Goal: Complete application form

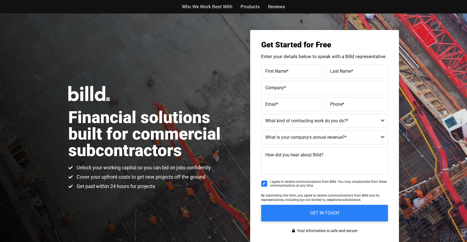
click at [291, 68] on label "First Name *" at bounding box center [292, 71] width 54 height 8
click at [291, 68] on input "First Name *" at bounding box center [292, 71] width 62 height 14
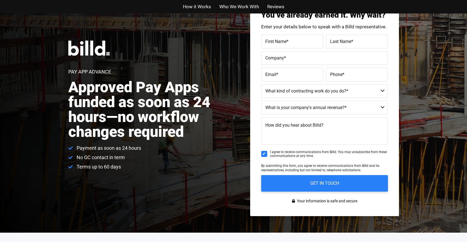
scroll to position [61, 0]
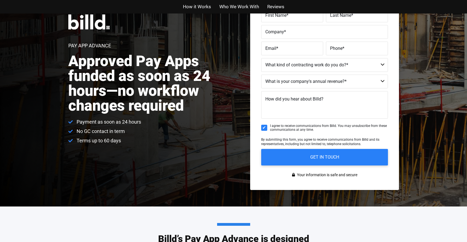
click at [311, 64] on select "Residential - Our Services Do Not Apply Not a Contractor Commercial and Residen…" at bounding box center [324, 65] width 127 height 14
click at [308, 80] on select "Less than $1M $1M - $2M $2M - $4M $4M - $8M $8M - $25M $25M - $40M $40M +" at bounding box center [324, 82] width 127 height 14
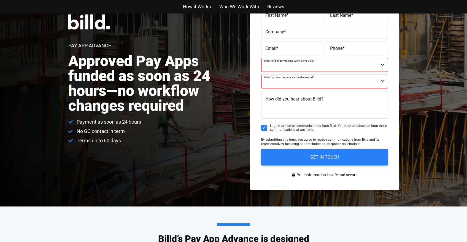
click at [293, 69] on select "Residential - Our Services Do Not Apply Not a Contractor Commercial and Residen…" at bounding box center [324, 65] width 127 height 14
click at [295, 82] on select "Less than $1M $1M - $2M $2M - $4M $4M - $8M $8M - $25M $25M - $40M $40M +" at bounding box center [324, 82] width 127 height 14
click at [302, 82] on select "Less than $1M $1M - $2M $2M - $4M $4M - $8M $8M - $25M $25M - $40M $40M +" at bounding box center [324, 82] width 127 height 14
